Goal: Information Seeking & Learning: Understand process/instructions

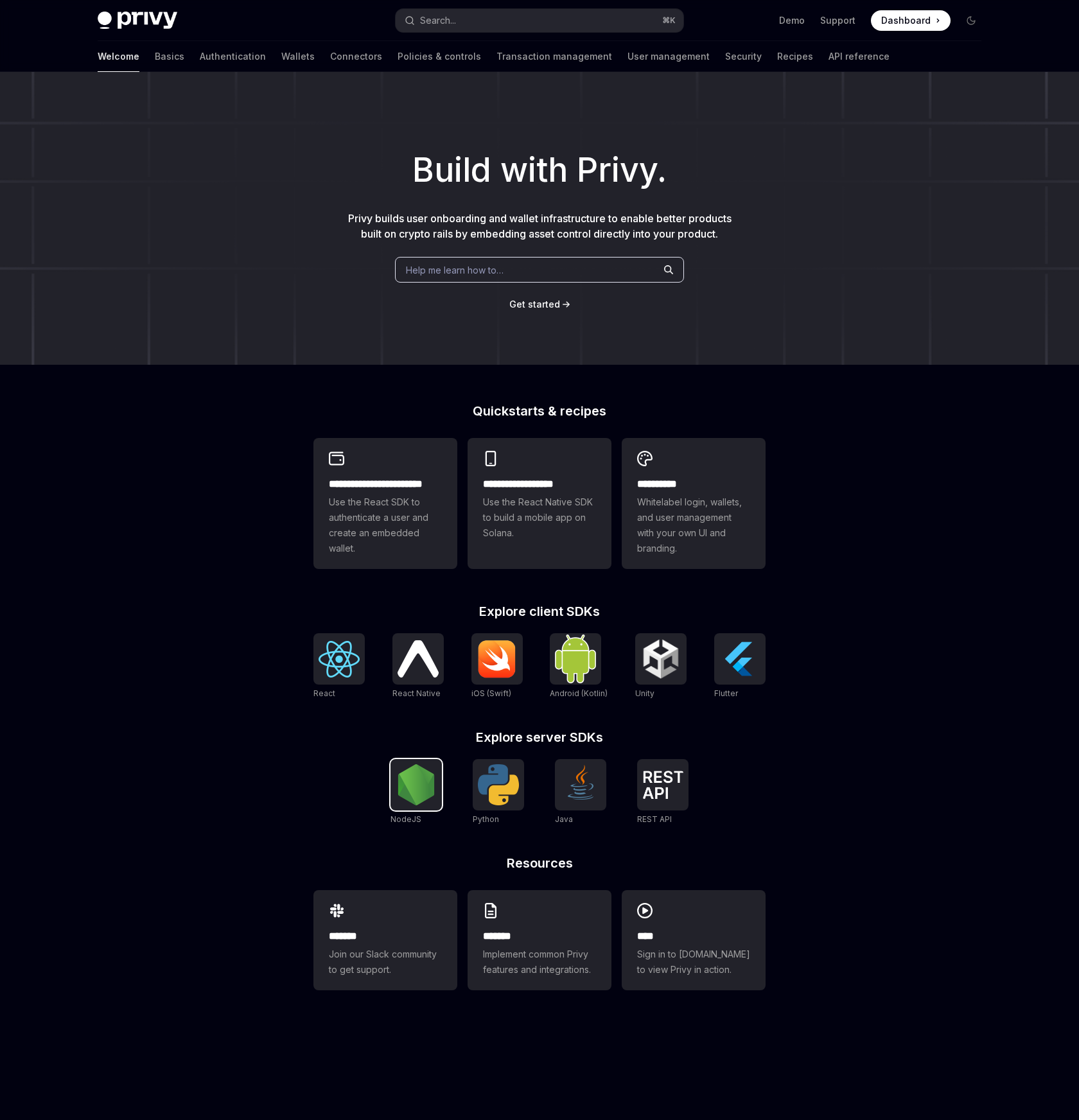
click at [441, 799] on div at bounding box center [417, 785] width 51 height 51
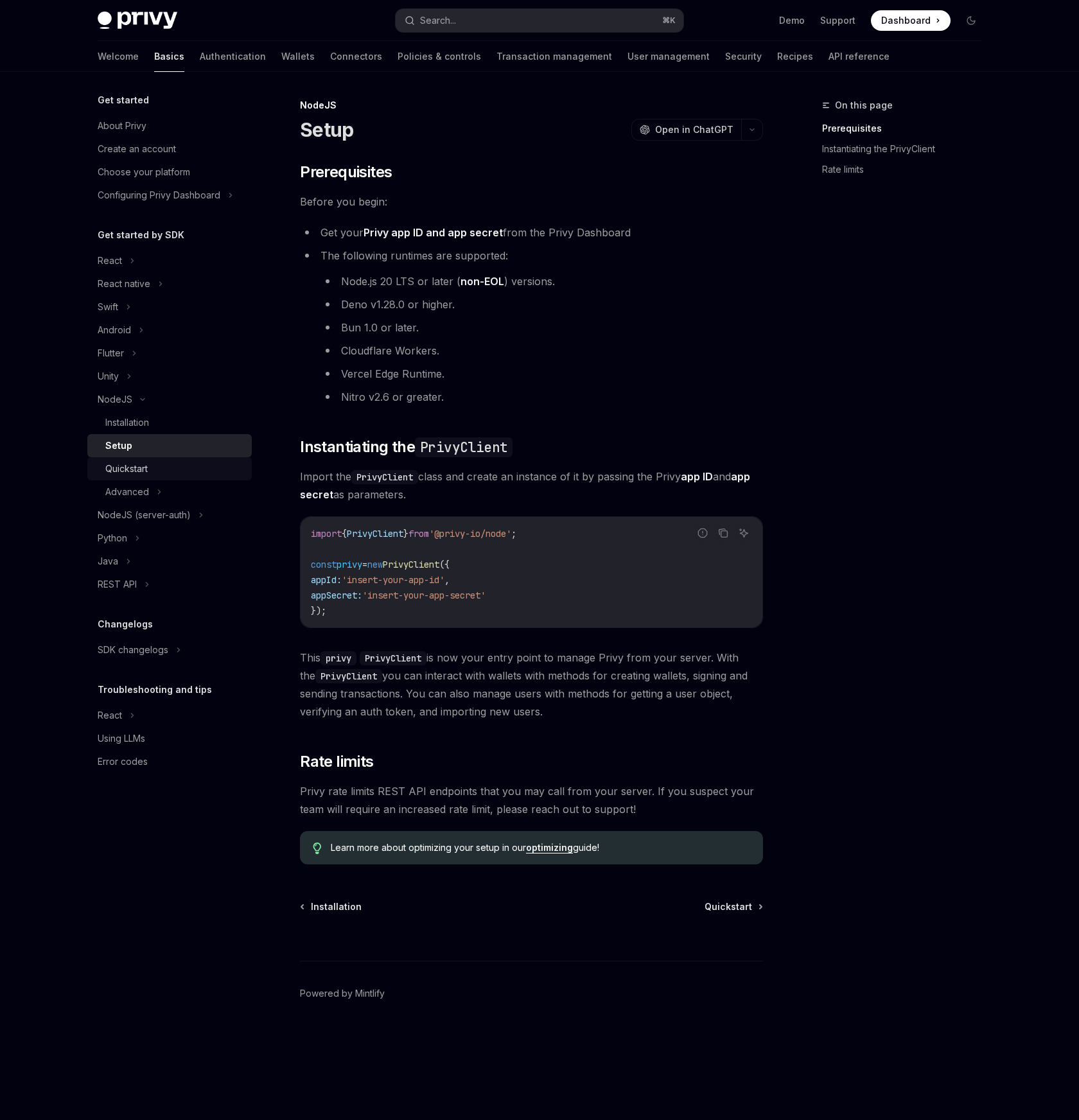
click at [191, 468] on div "Quickstart" at bounding box center [174, 469] width 139 height 16
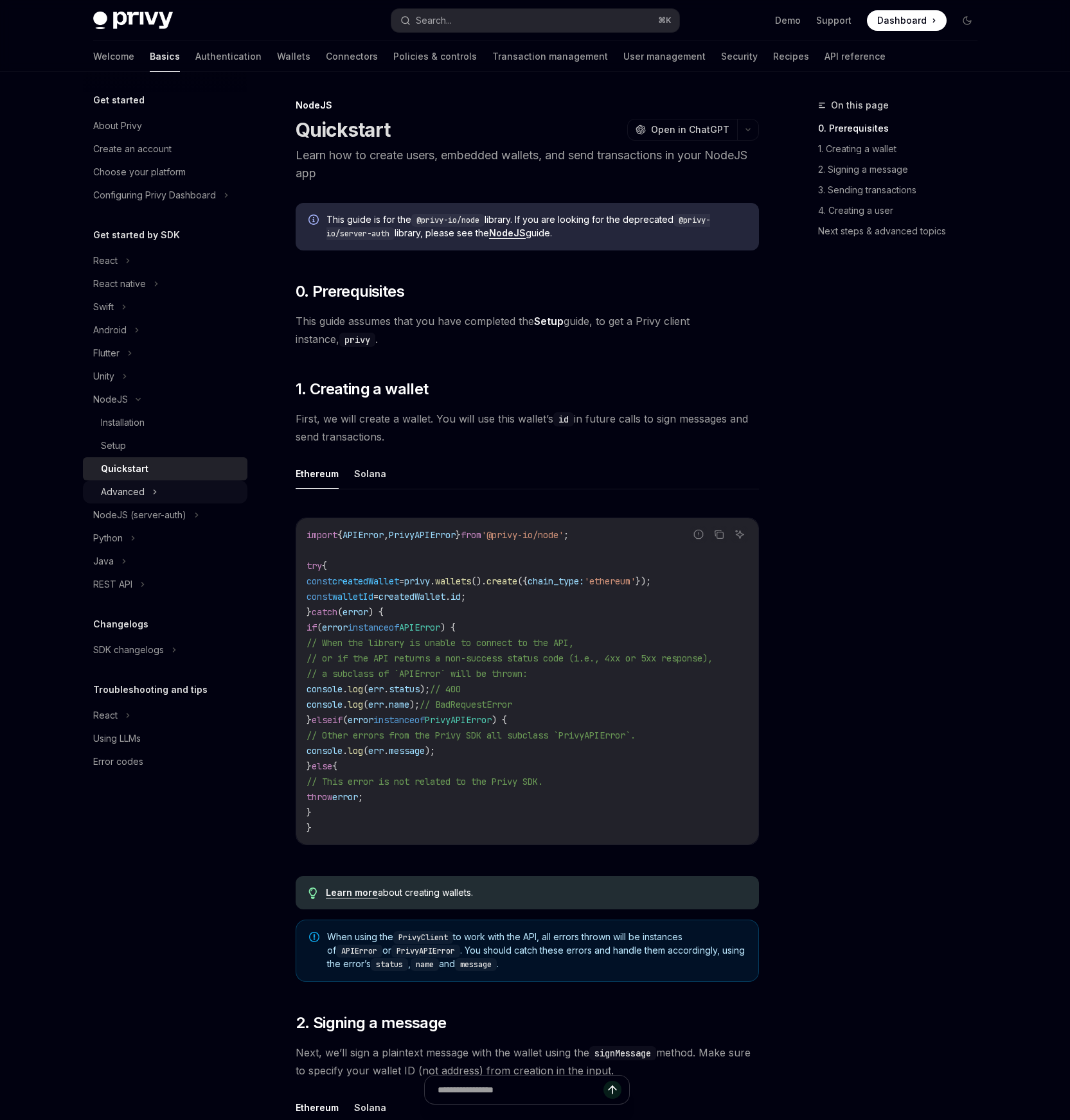
click at [185, 484] on div "Advanced" at bounding box center [164, 492] width 164 height 24
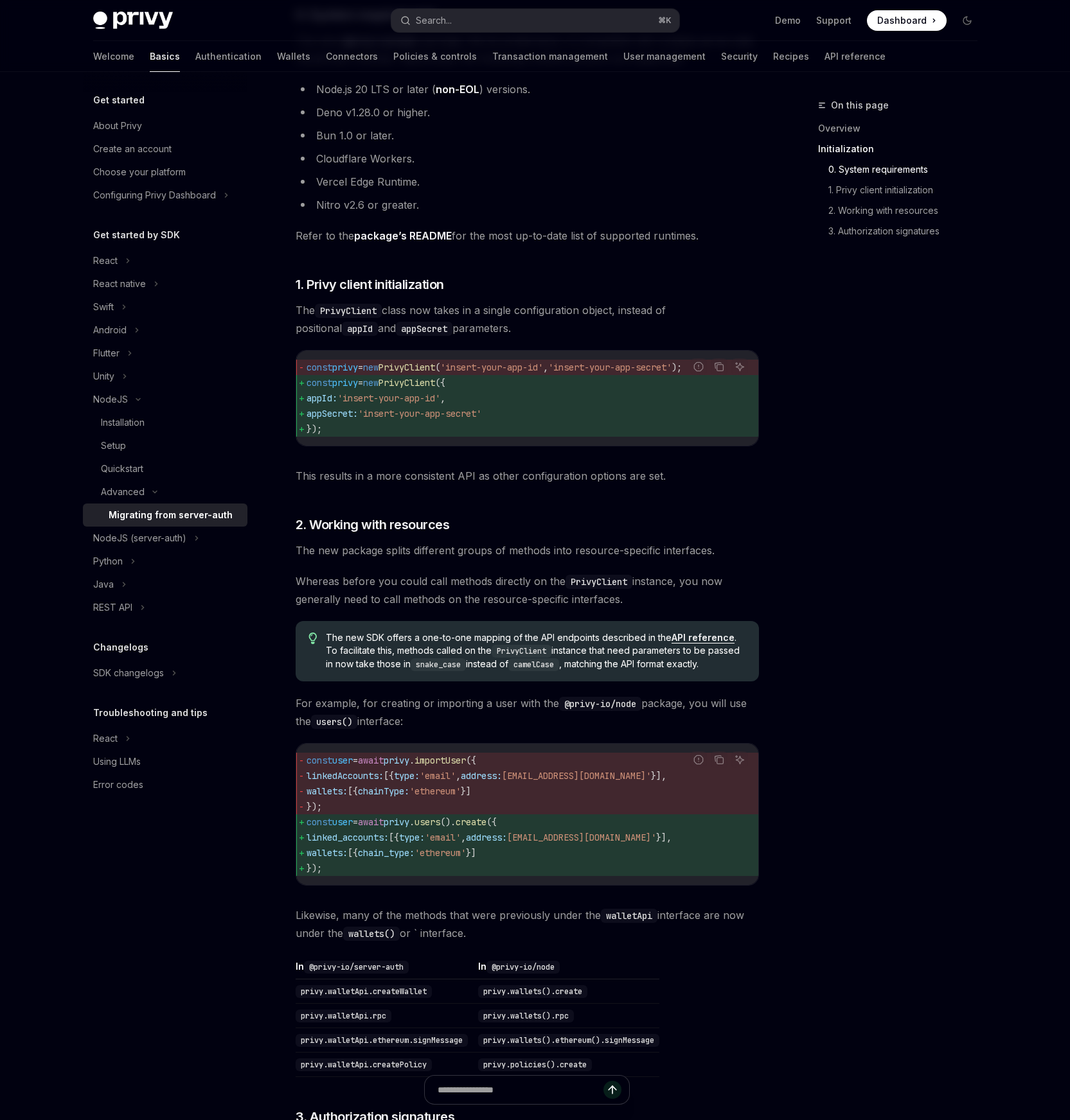
scroll to position [375, 0]
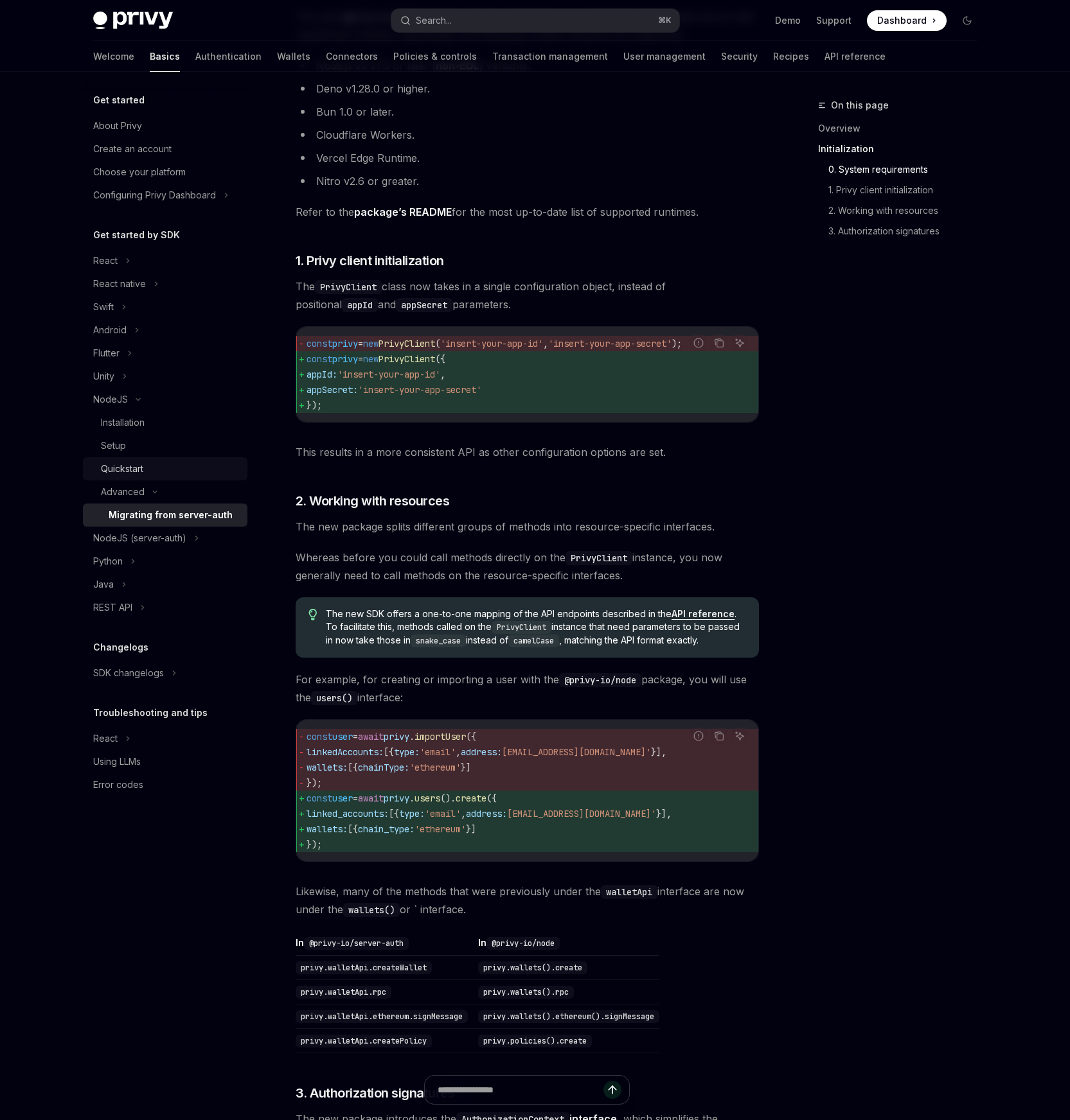
click at [174, 467] on div "Quickstart" at bounding box center [170, 469] width 139 height 16
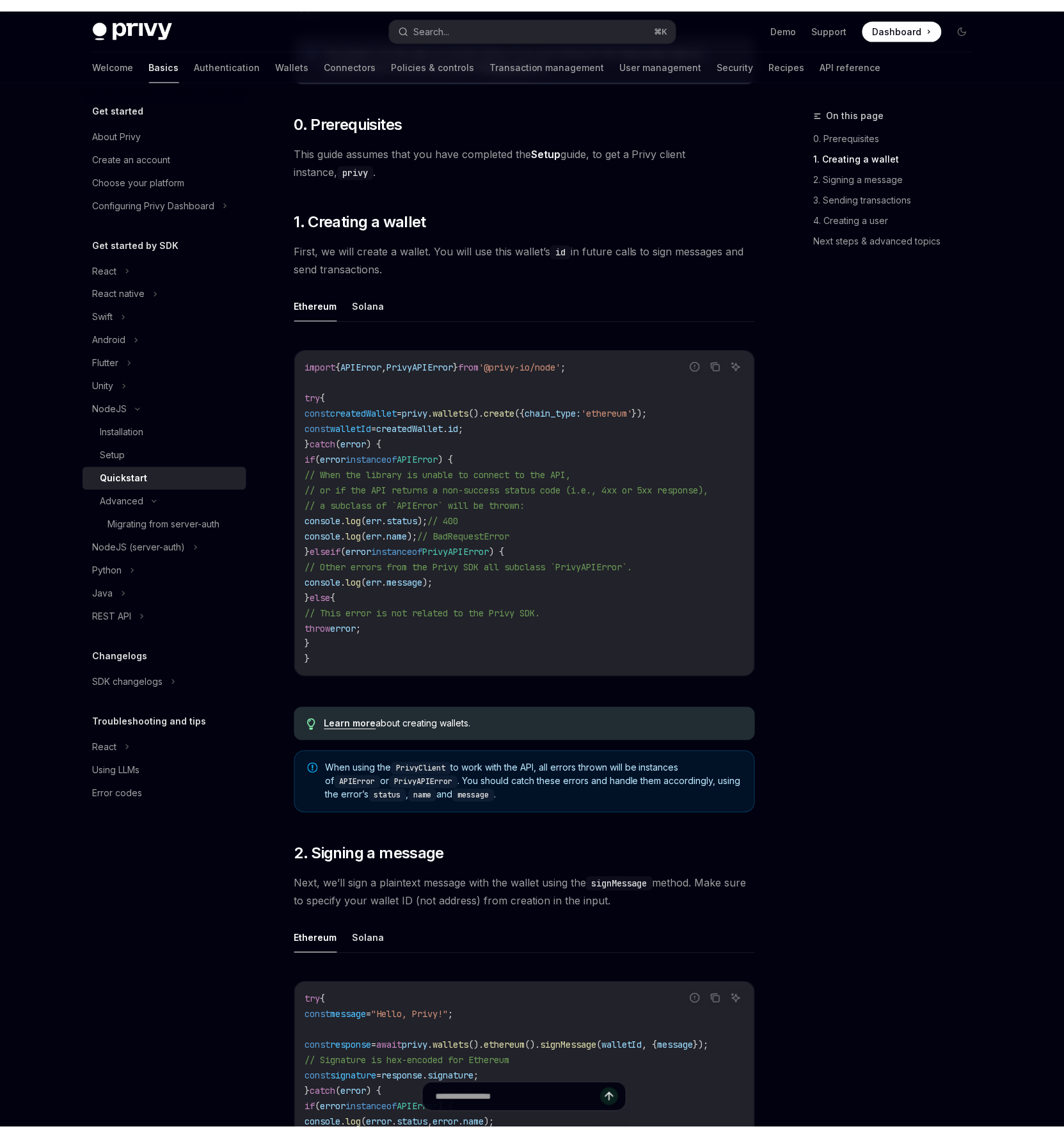
scroll to position [171, 0]
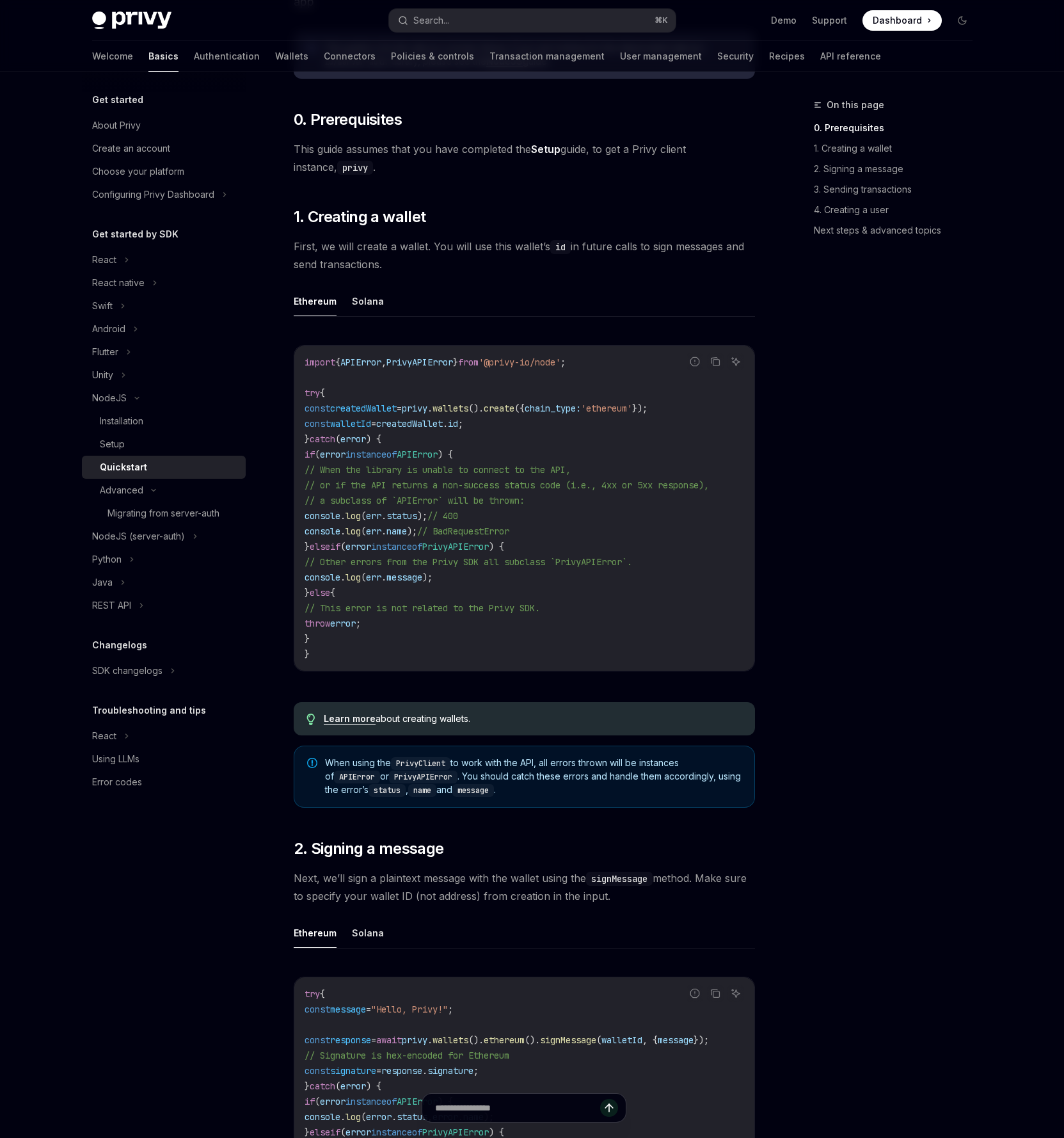
click at [514, 169] on span "This guide assumes that you have completed the Setup guide, to get a Privy clie…" at bounding box center [524, 158] width 461 height 36
click at [663, 165] on span "This guide assumes that you have completed the Setup guide, to get a Privy clie…" at bounding box center [524, 158] width 461 height 36
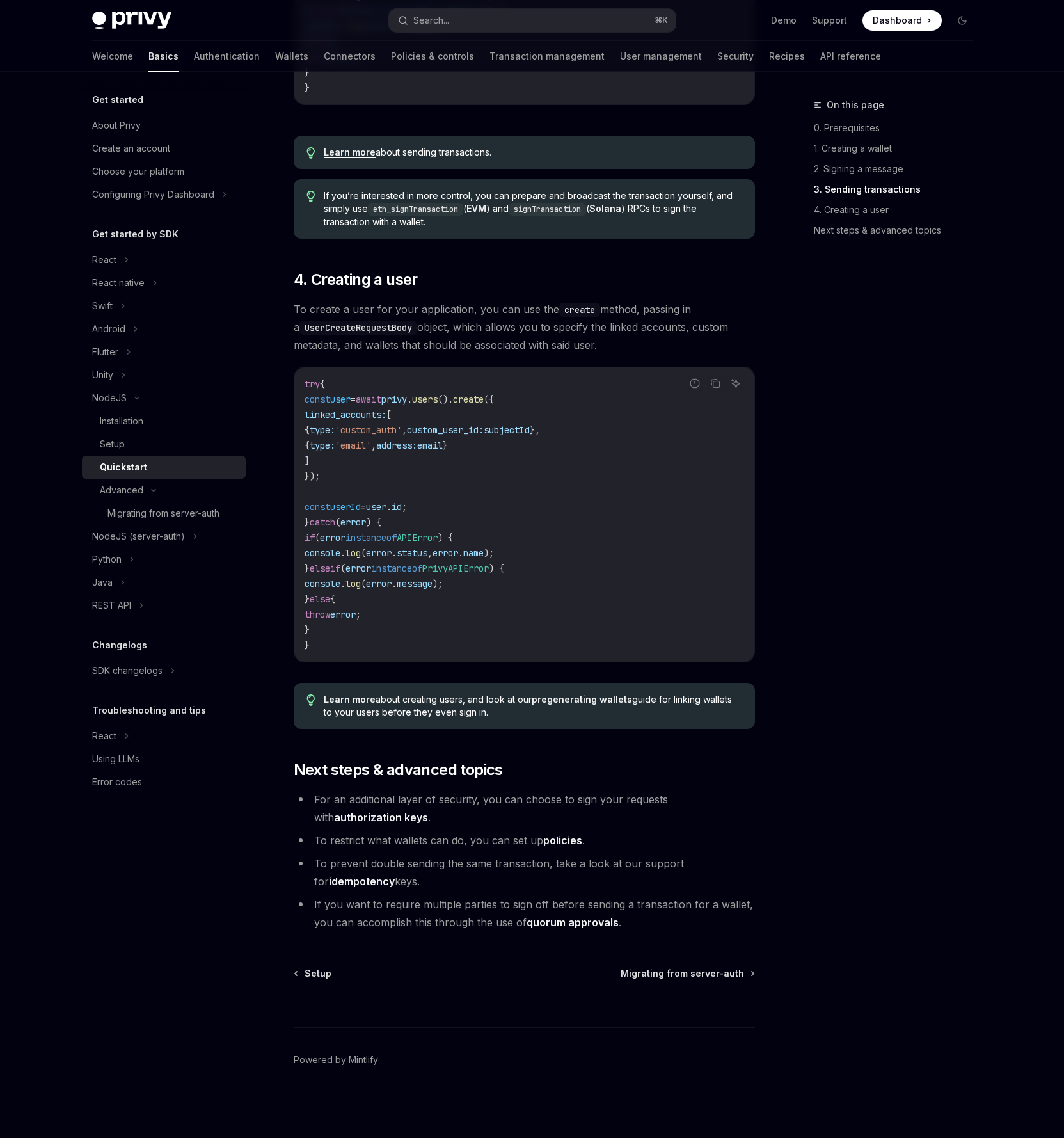
scroll to position [2067, 0]
click at [428, 810] on link "authorization keys" at bounding box center [381, 817] width 94 height 14
click at [568, 839] on link "policies" at bounding box center [563, 841] width 39 height 14
click at [582, 923] on link "quorum approvals" at bounding box center [573, 923] width 92 height 14
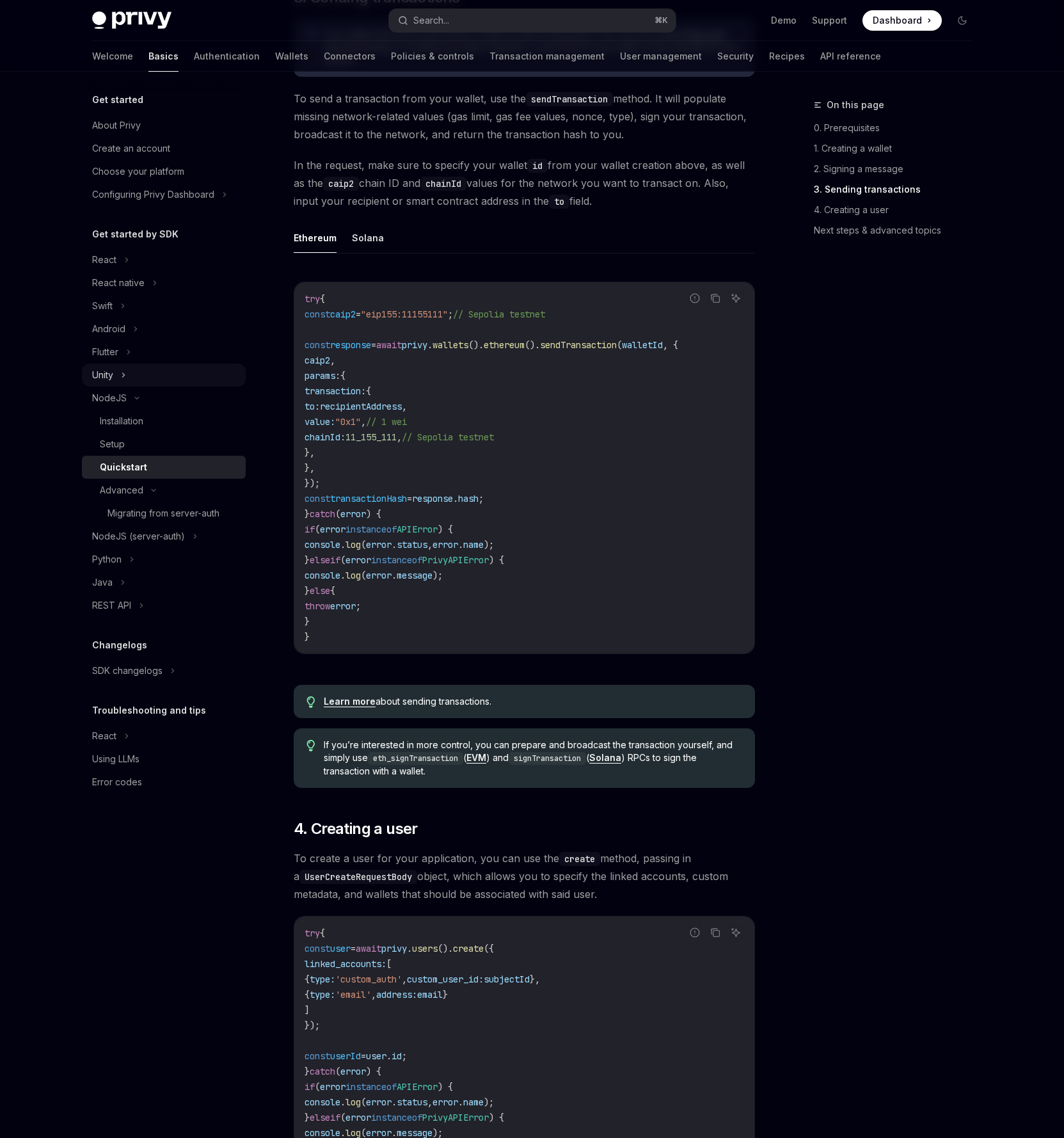
scroll to position [83, 0]
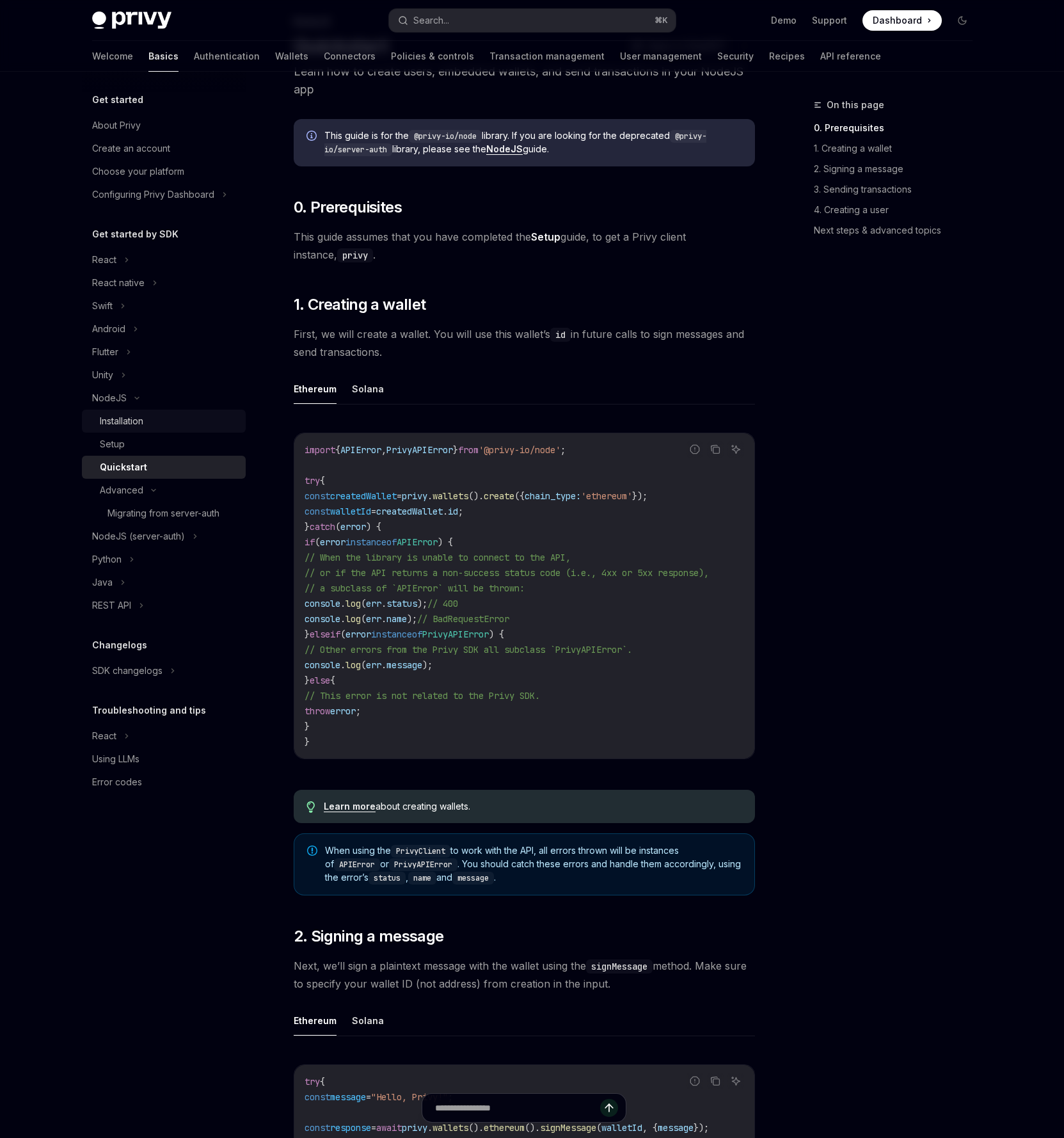
click at [159, 417] on div "Installation" at bounding box center [168, 421] width 138 height 16
type textarea "*"
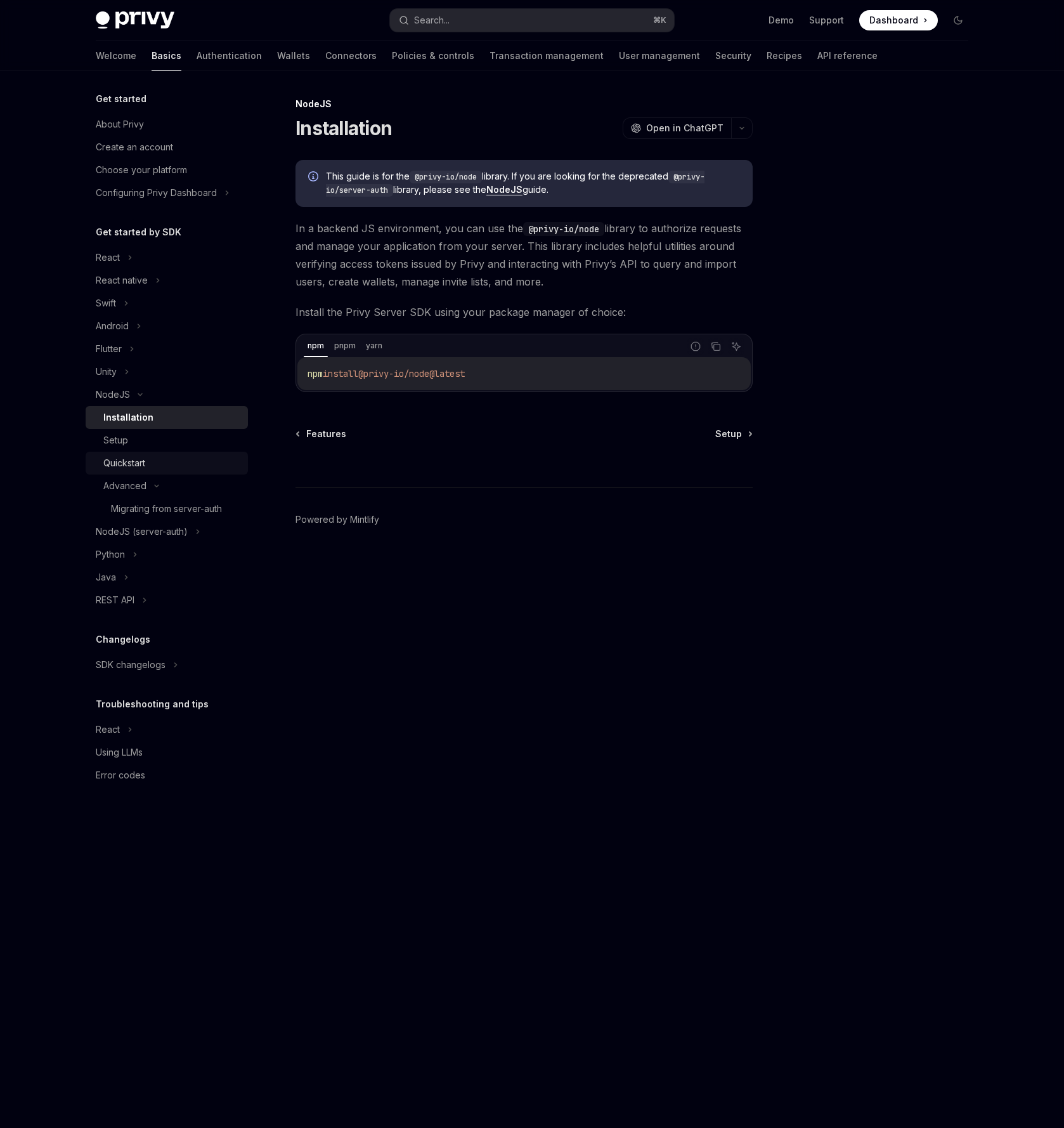
click at [158, 467] on div "Quickstart" at bounding box center [172, 463] width 137 height 16
click at [156, 458] on div "Quickstart" at bounding box center [172, 463] width 137 height 16
click at [145, 464] on div "Quickstart" at bounding box center [124, 463] width 42 height 16
click at [174, 415] on div "Installation" at bounding box center [172, 417] width 137 height 16
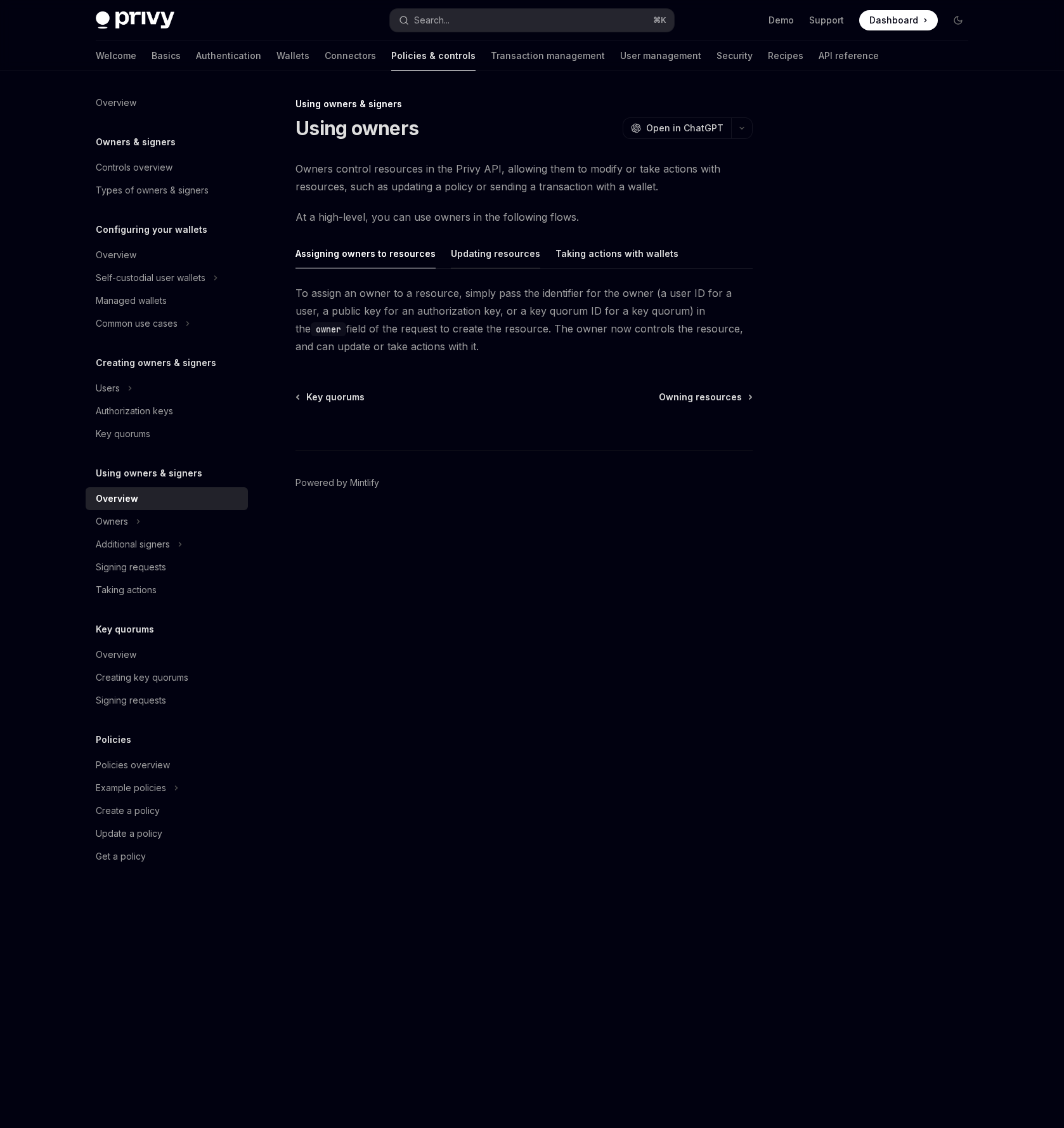
click at [500, 252] on button "Updating resources" at bounding box center [496, 253] width 89 height 30
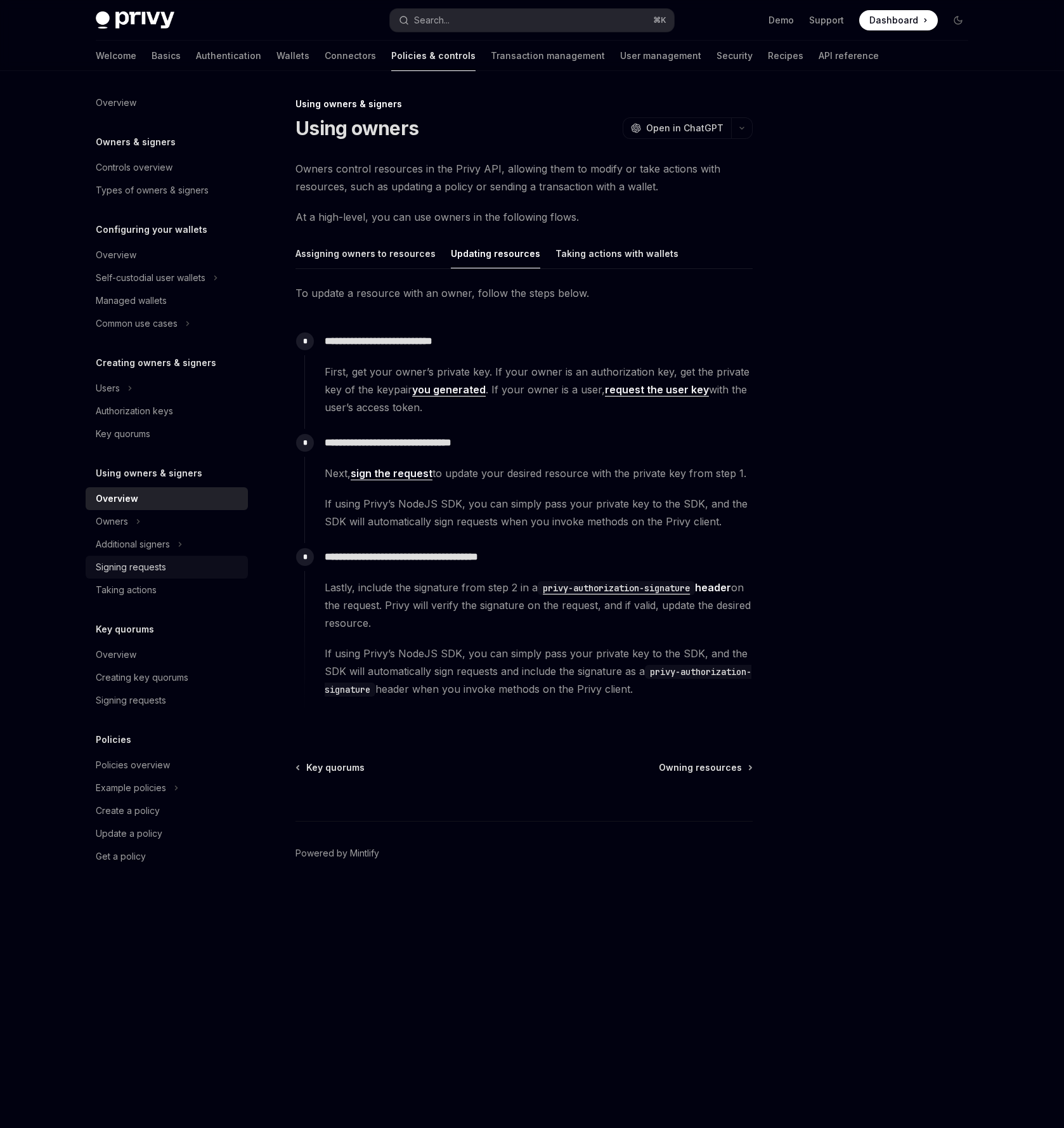
click at [142, 566] on div "Signing requests" at bounding box center [131, 567] width 71 height 16
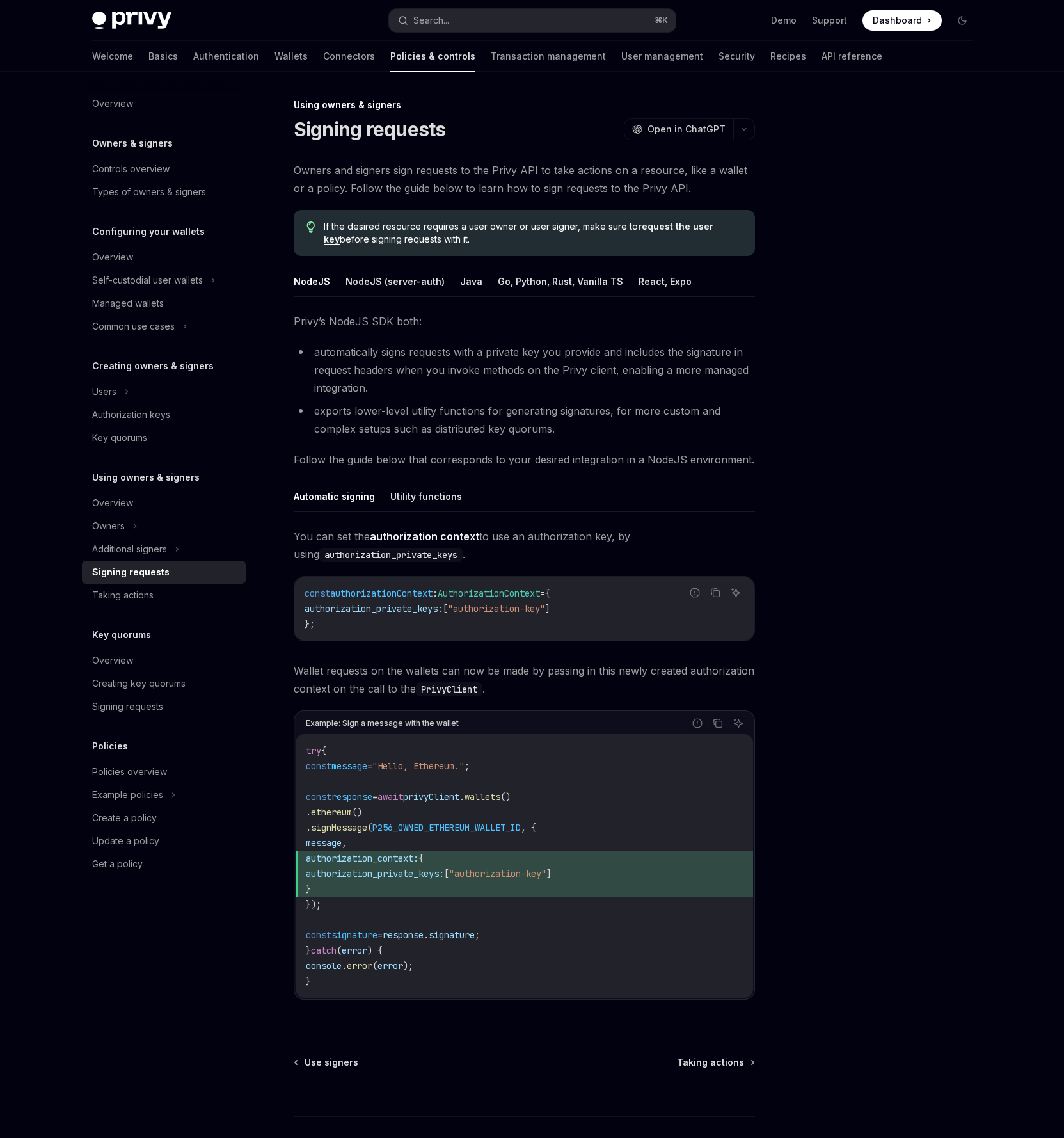
click at [439, 534] on link "authorization context" at bounding box center [425, 536] width 110 height 14
type textarea "*"
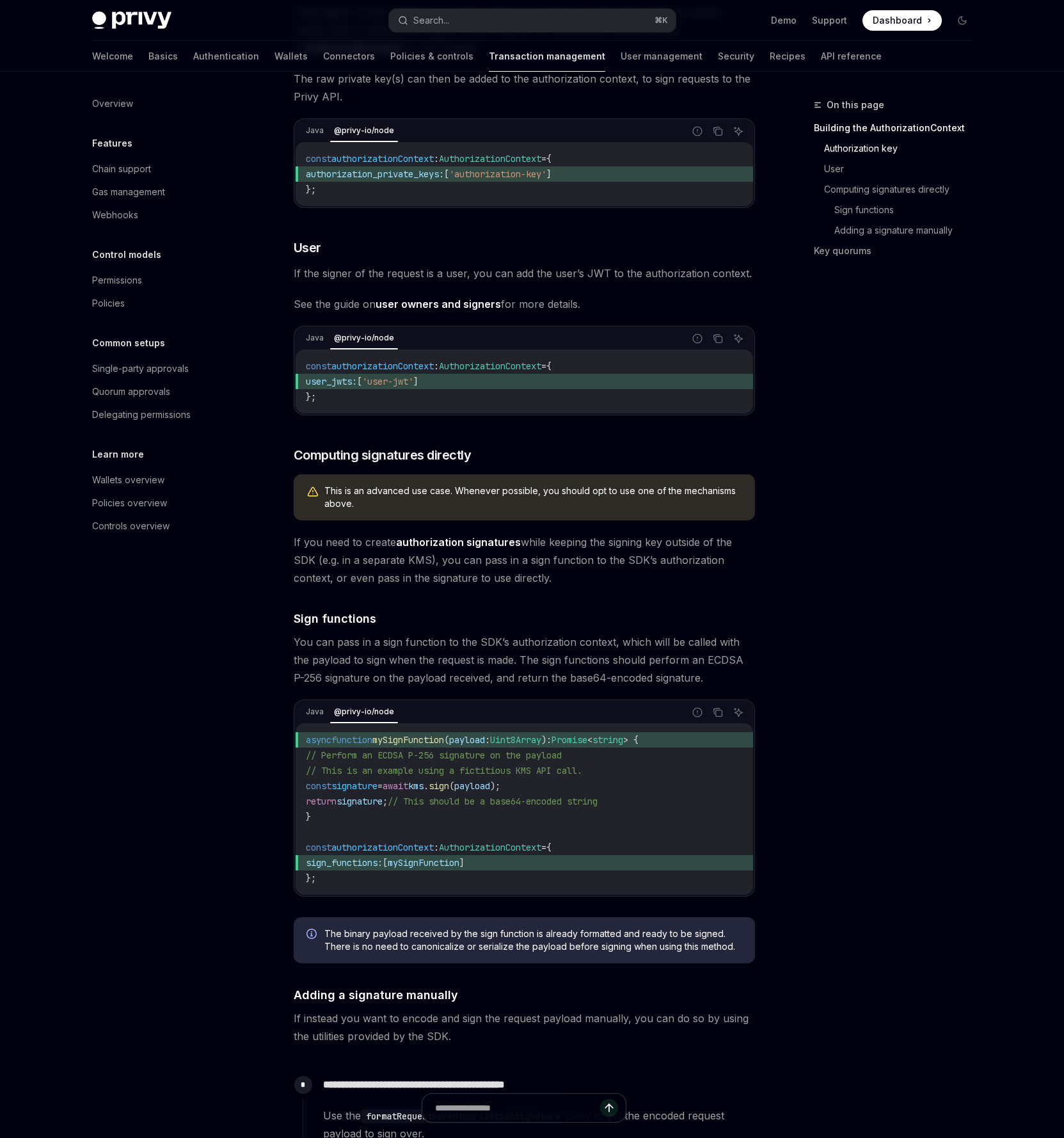
scroll to position [347, 0]
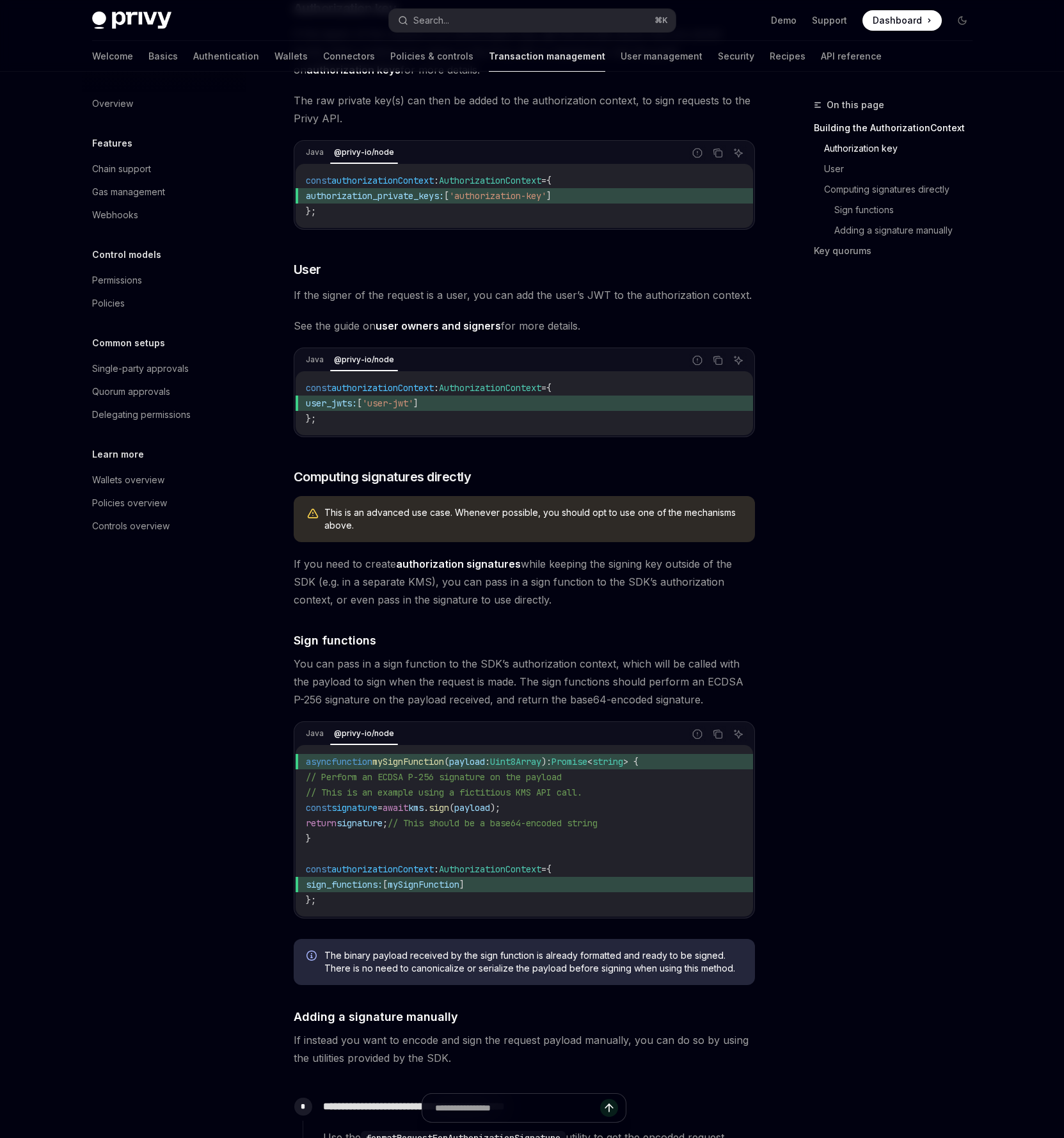
click at [818, 428] on div "On this page Building the AuthorizationContext Authorization key User Computing…" at bounding box center [886, 616] width 195 height 1040
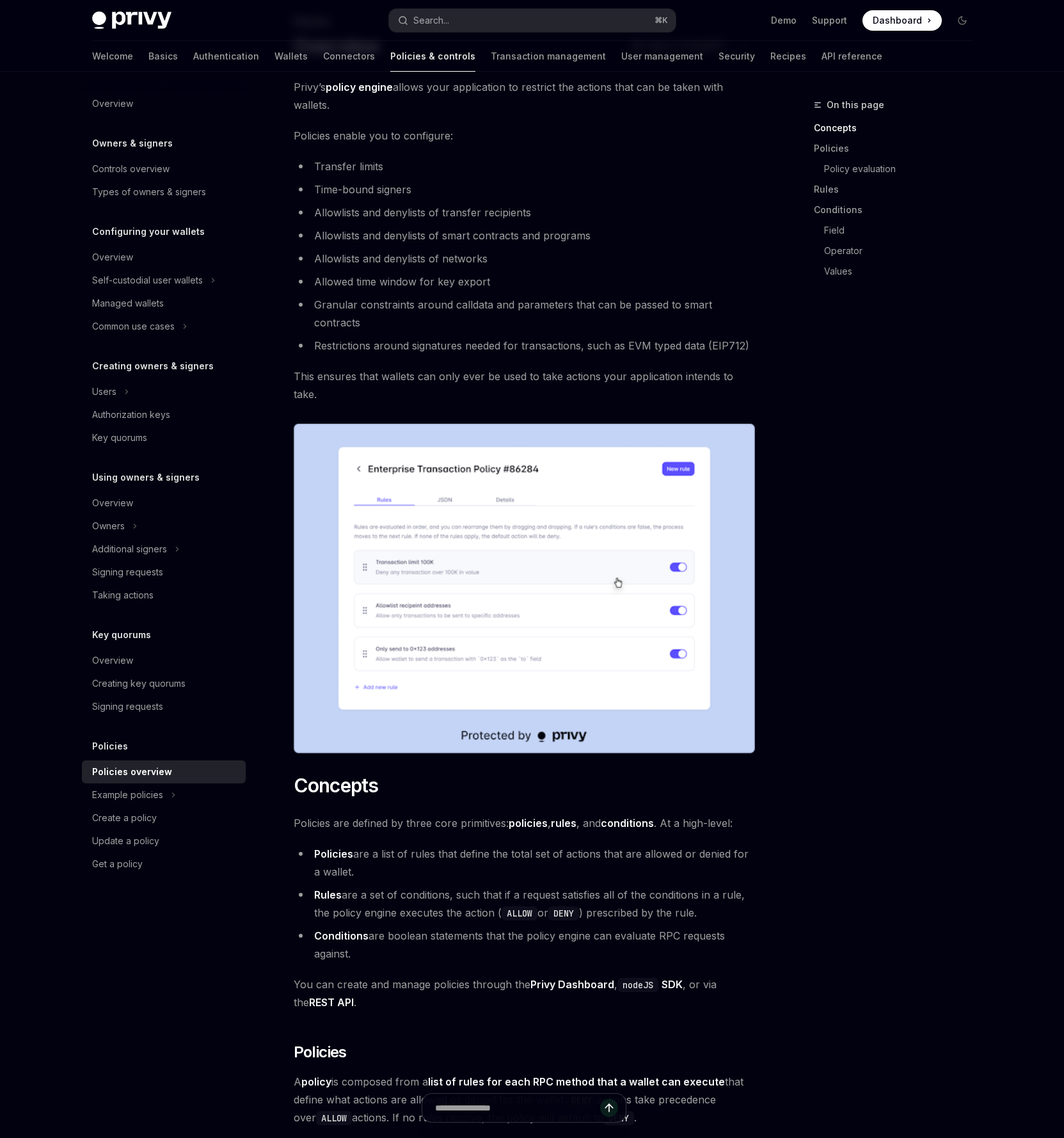
scroll to position [83, 0]
click at [274, 45] on link "Wallets" at bounding box center [291, 56] width 33 height 30
type textarea "*"
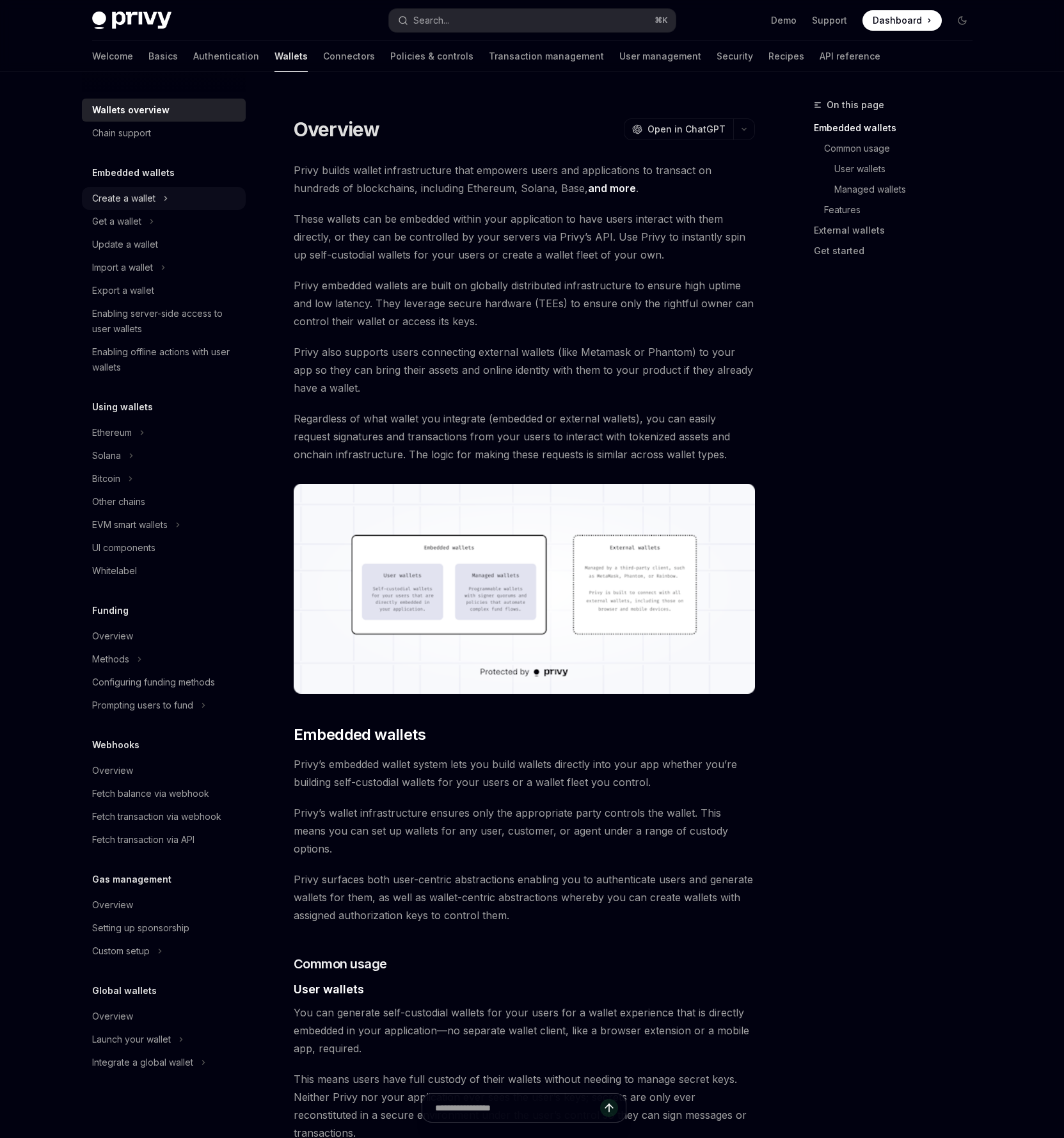
click at [152, 204] on div "Create a wallet" at bounding box center [123, 199] width 64 height 16
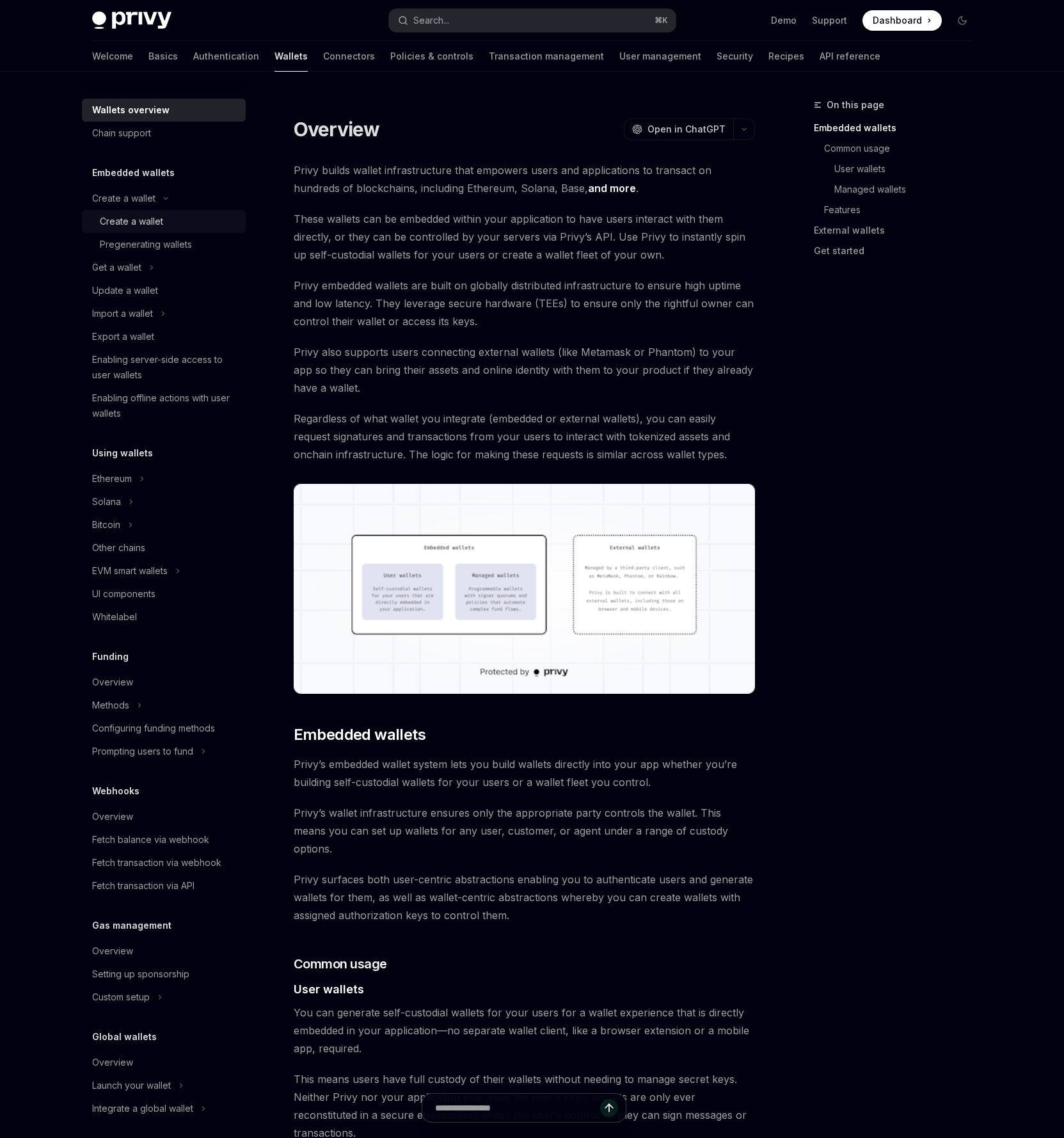
click at [153, 220] on div "Create a wallet" at bounding box center [131, 221] width 64 height 16
click at [145, 221] on div "Create a wallet" at bounding box center [131, 221] width 64 height 16
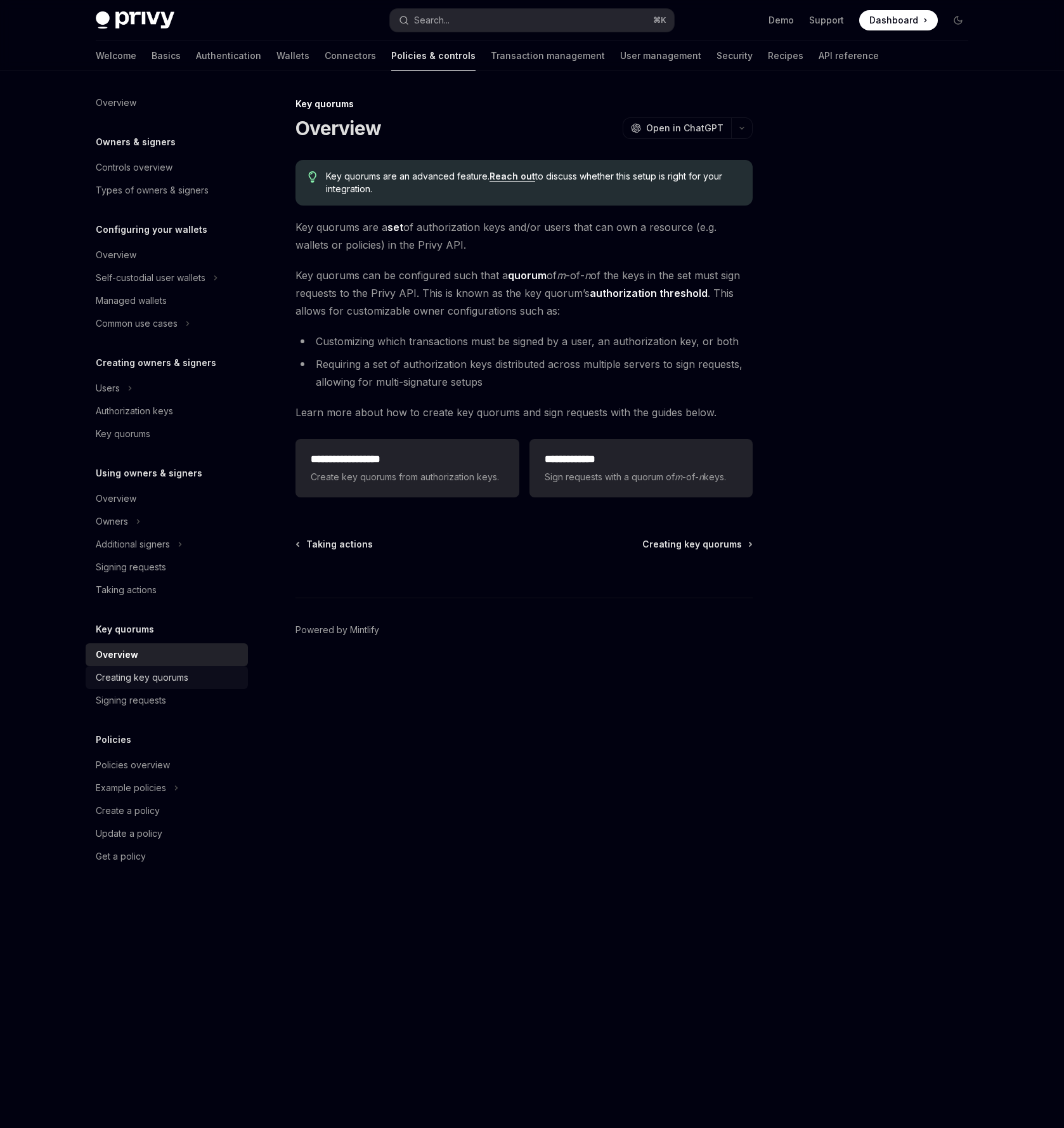
click at [170, 681] on div "Creating key quorums" at bounding box center [142, 677] width 92 height 16
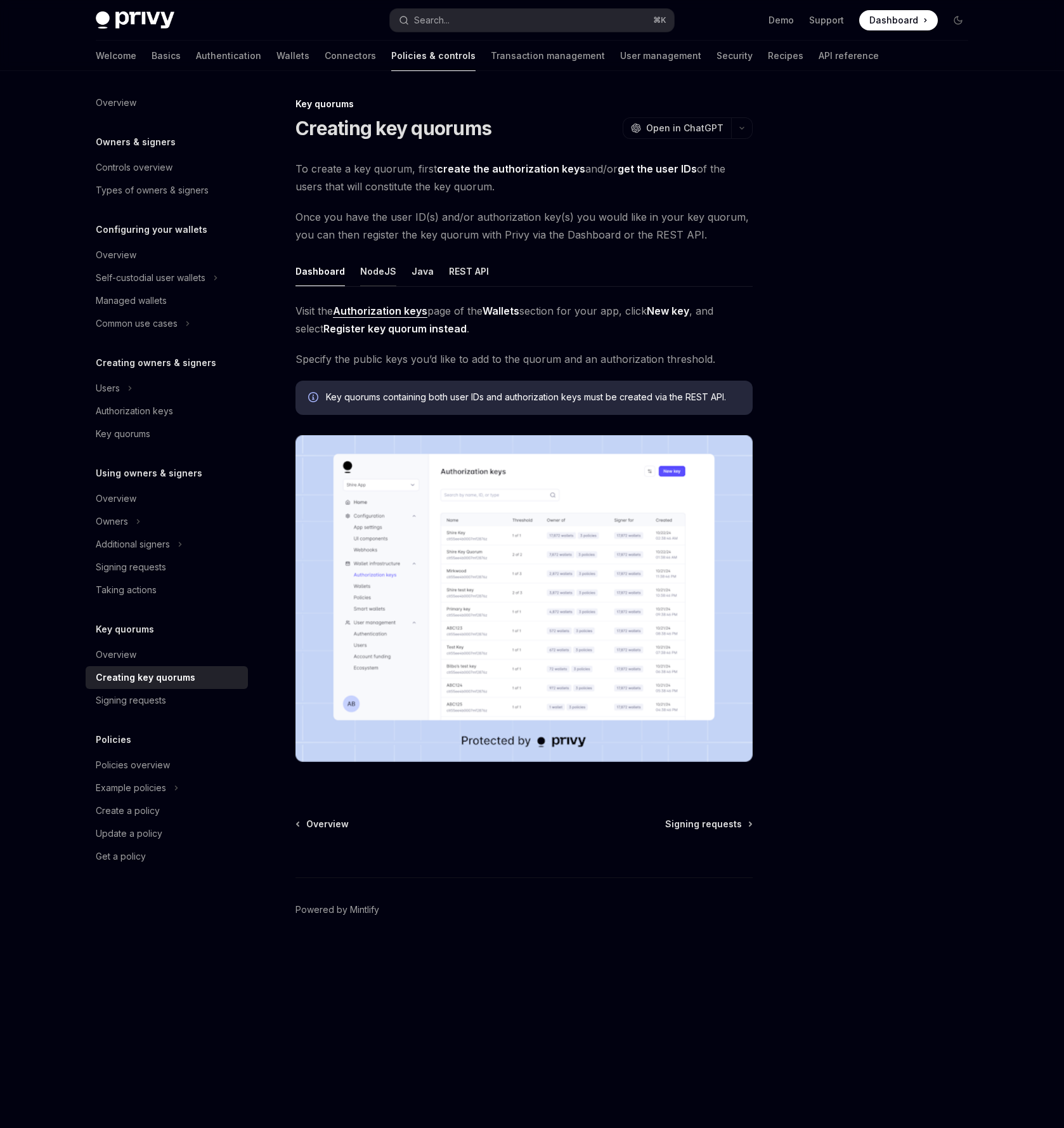
click at [378, 272] on button "NodeJS" at bounding box center [377, 271] width 36 height 30
type textarea "*"
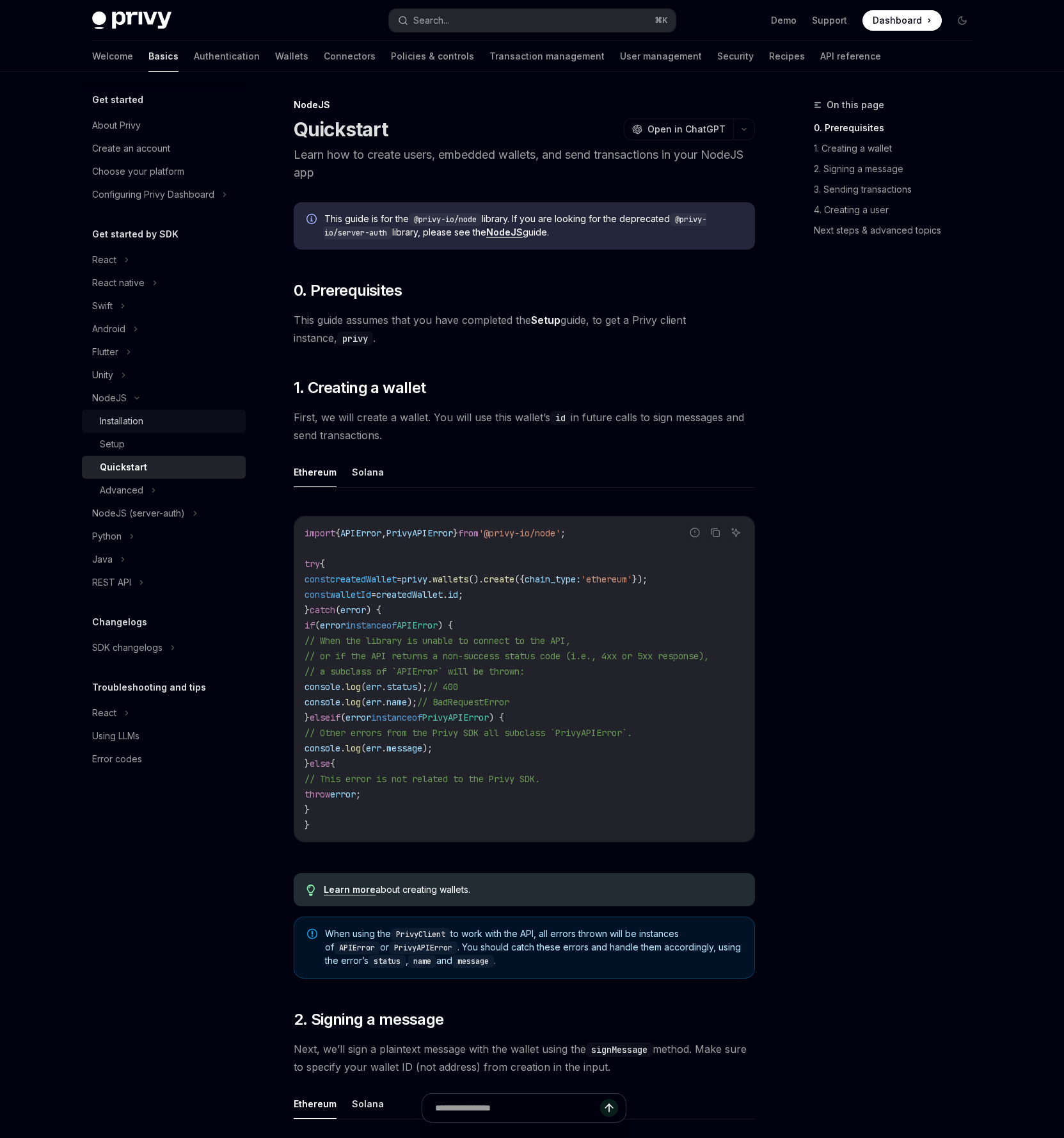
click at [193, 419] on div "Installation" at bounding box center [168, 421] width 138 height 16
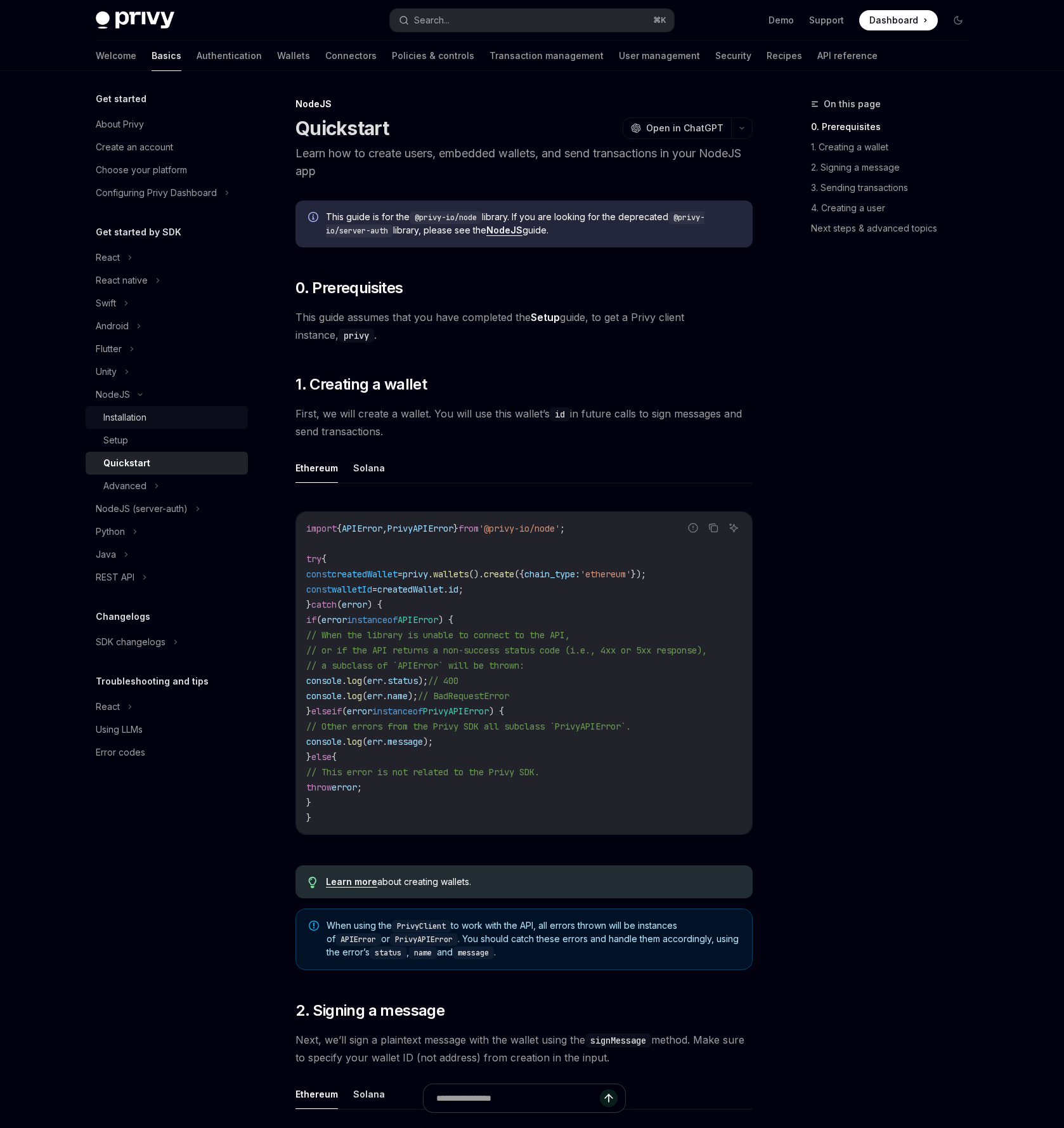
click at [185, 428] on link "Installation" at bounding box center [166, 417] width 162 height 23
type textarea "*"
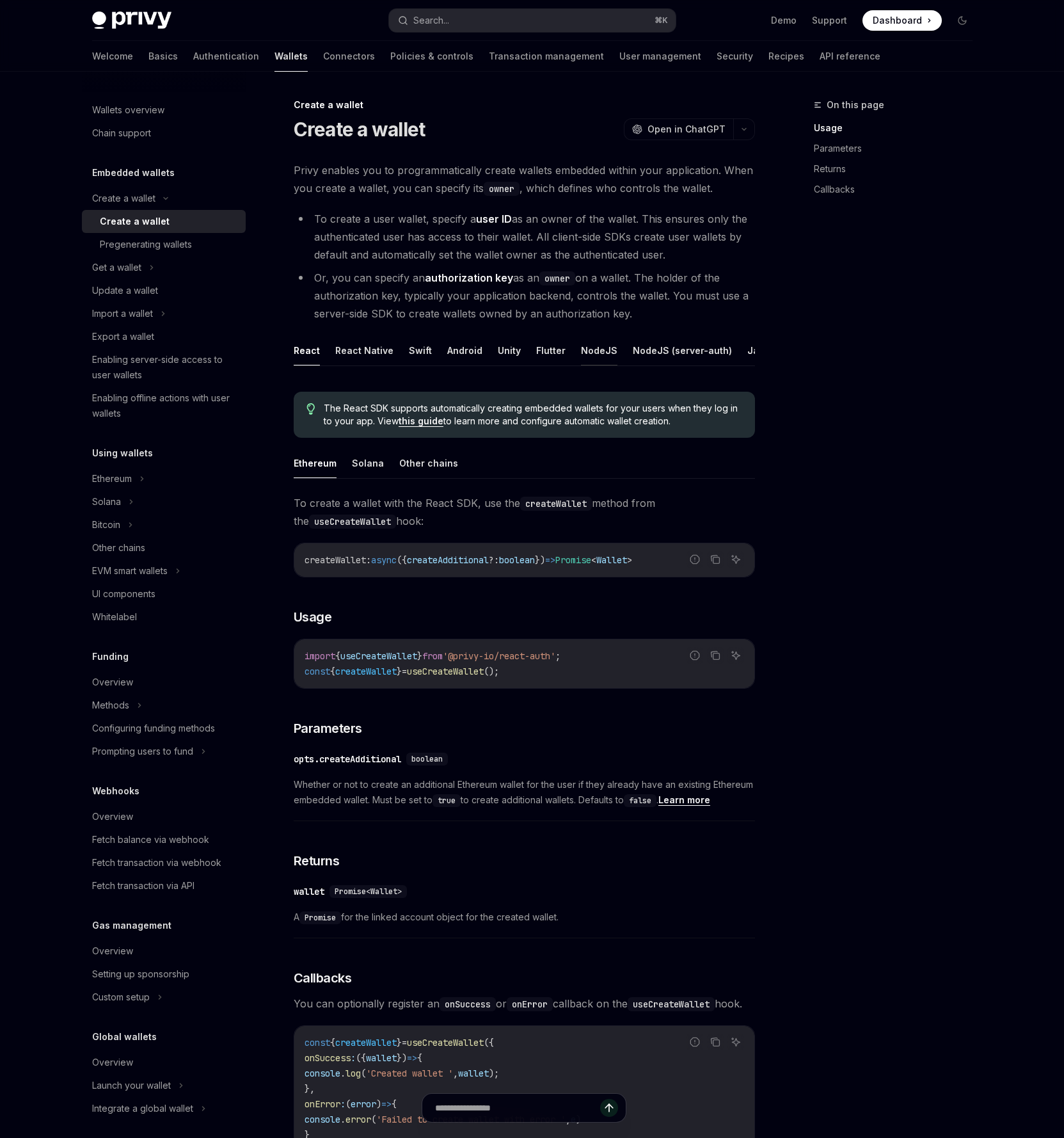
click at [605, 350] on button "NodeJS" at bounding box center [599, 350] width 36 height 30
type textarea "*"
